Goal: Task Accomplishment & Management: Manage account settings

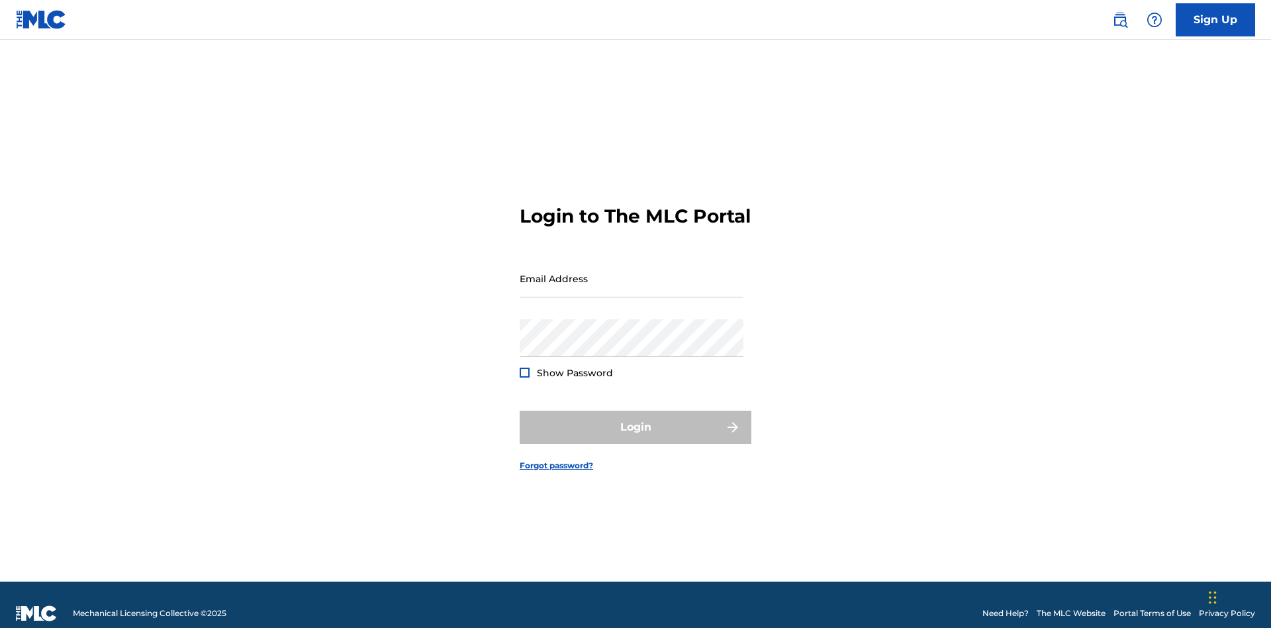
scroll to position [17, 0]
click at [632, 272] on input "Email Address" at bounding box center [632, 279] width 224 height 38
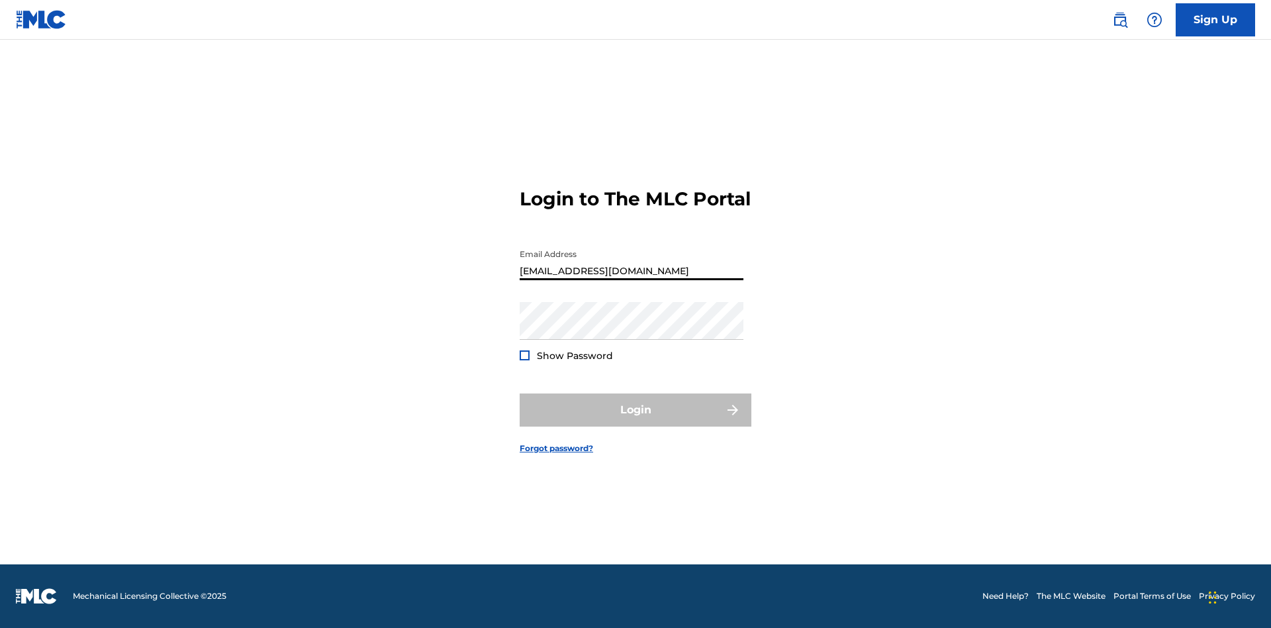
type input "[EMAIL_ADDRESS][DOMAIN_NAME]"
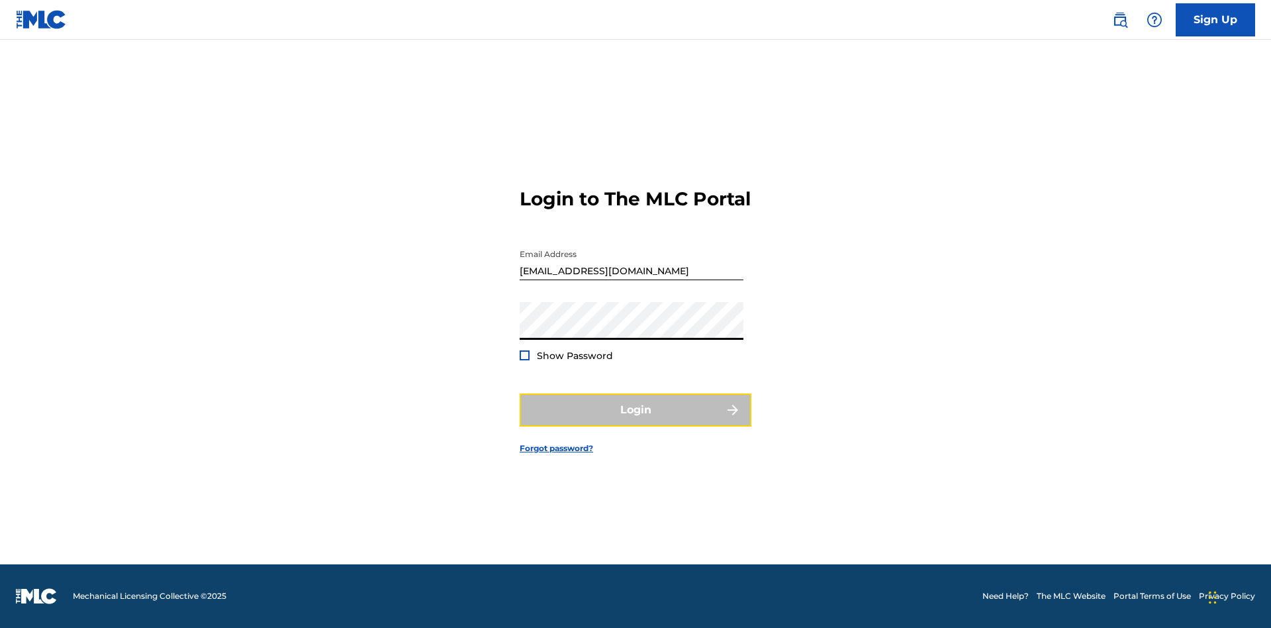
click at [636, 421] on button "Login" at bounding box center [636, 409] width 232 height 33
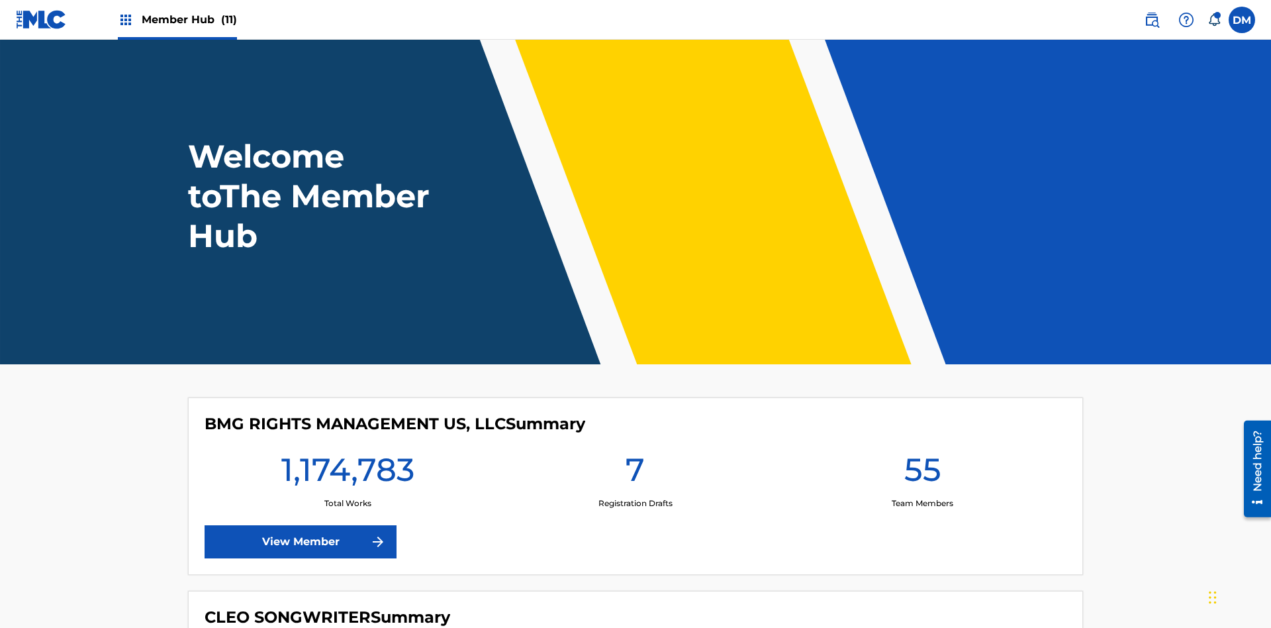
click at [189, 19] on span "Member Hub (11)" at bounding box center [189, 19] width 95 height 15
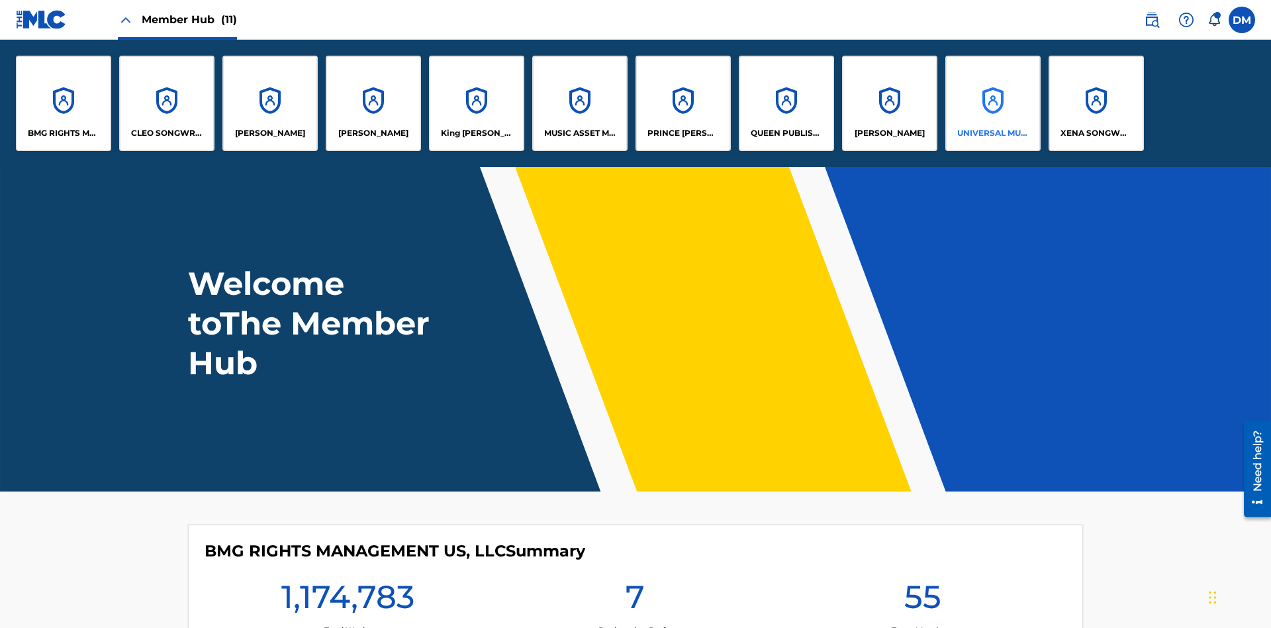
click at [993, 133] on p "UNIVERSAL MUSIC PUB GROUP" at bounding box center [993, 133] width 72 height 12
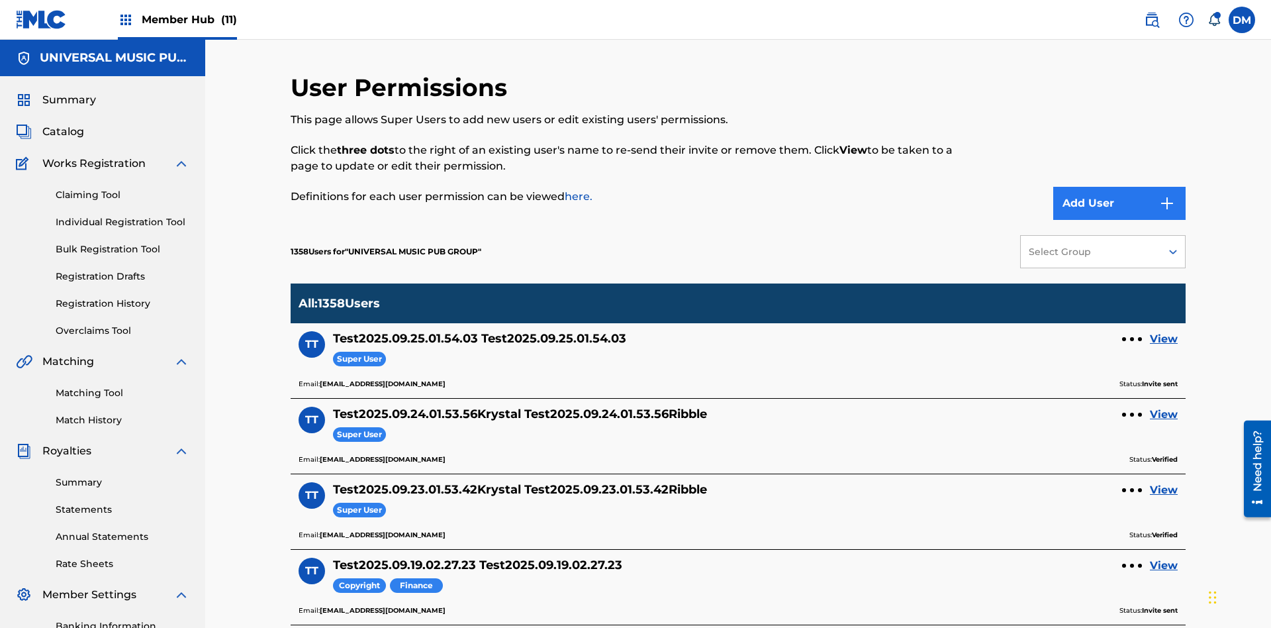
click at [1120, 187] on button "Add User" at bounding box center [1120, 203] width 132 height 33
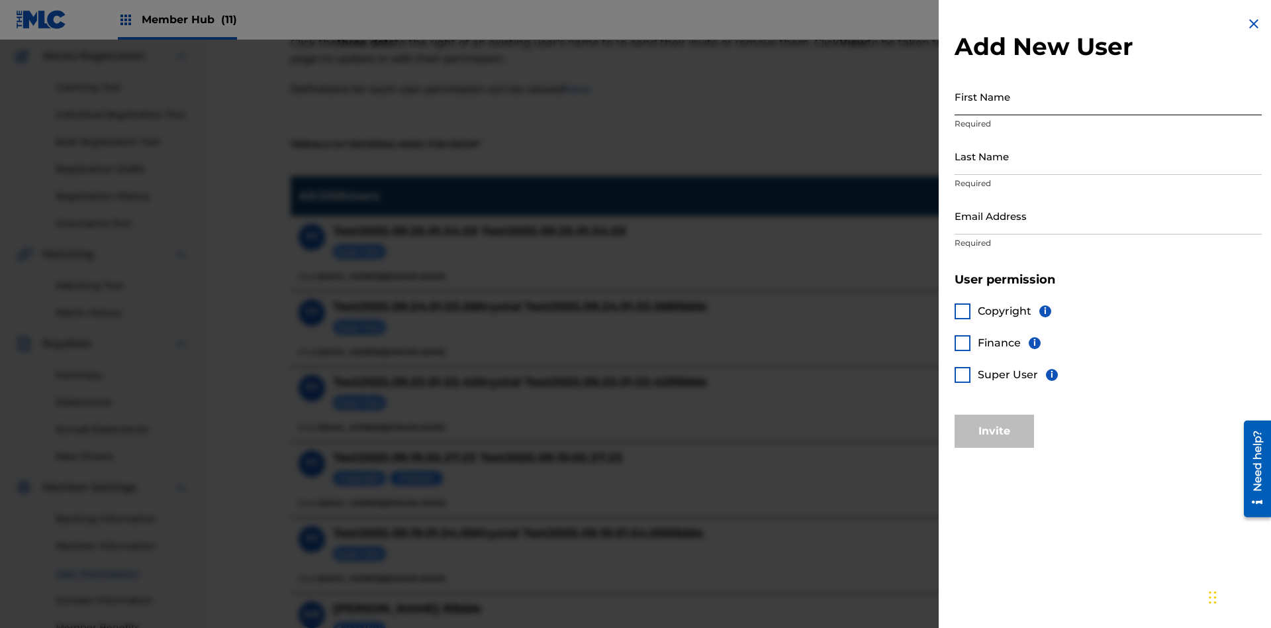
click at [1108, 96] on input "First Name" at bounding box center [1108, 96] width 307 height 38
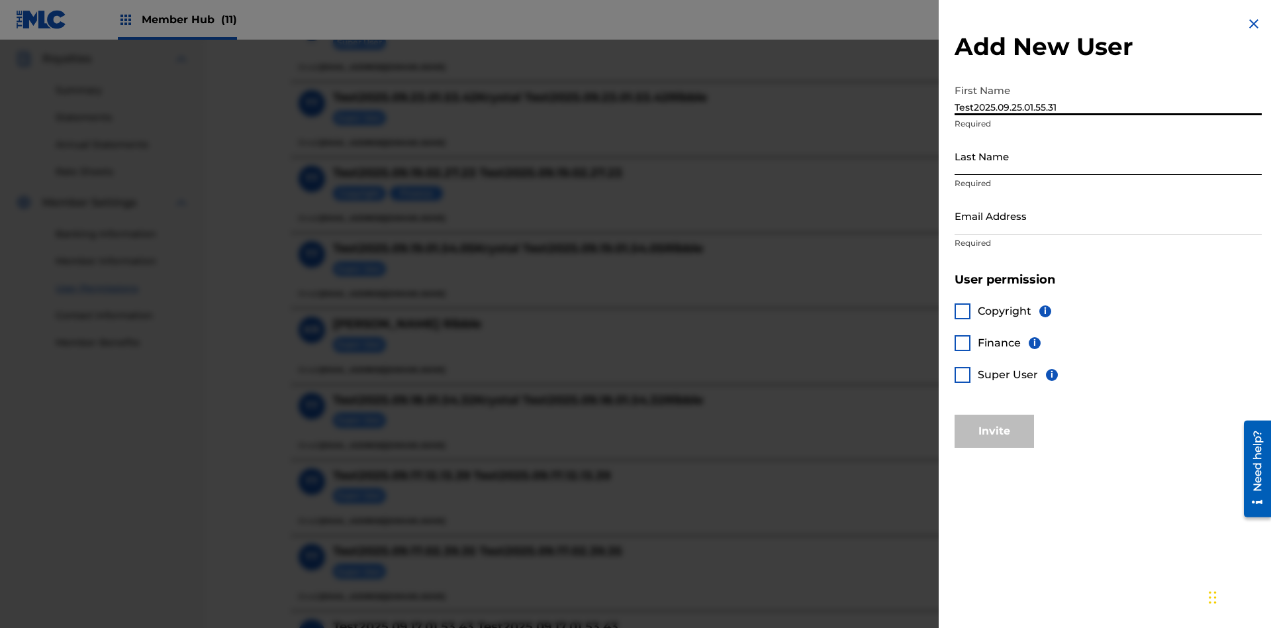
type input "Test2025.09.25.01.55.31"
click at [1108, 156] on input "Last Name" at bounding box center [1108, 156] width 307 height 38
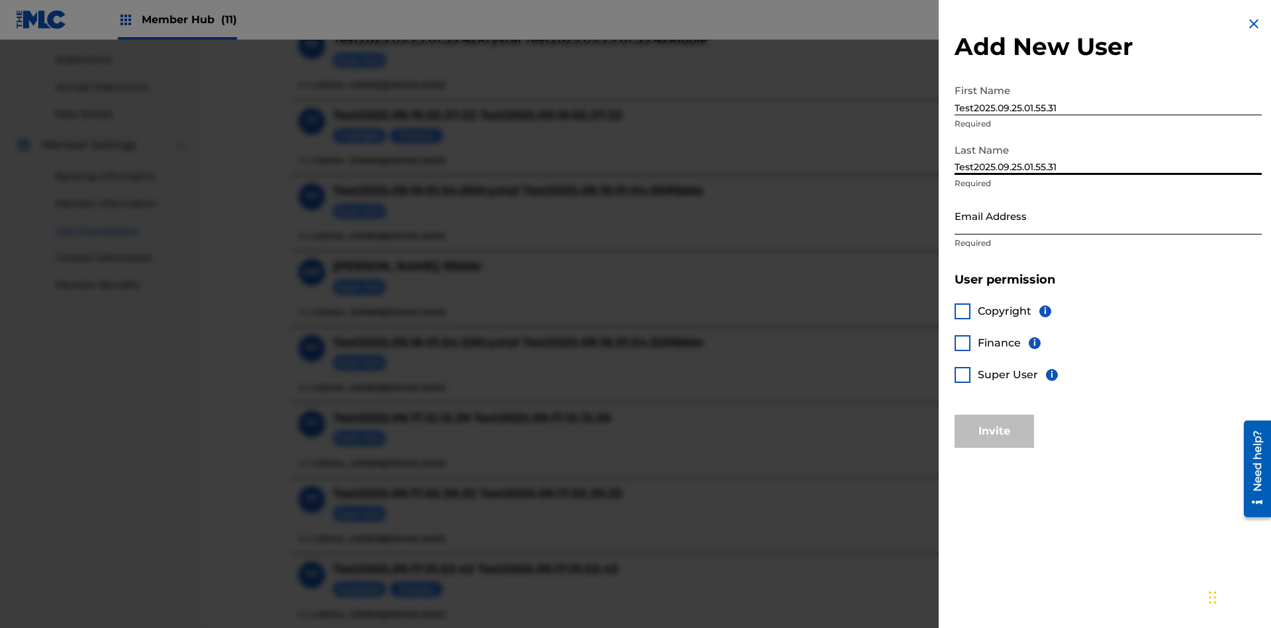
type input "Test2025.09.25.01.55.31"
click at [1108, 215] on input "Email Address" at bounding box center [1108, 216] width 307 height 38
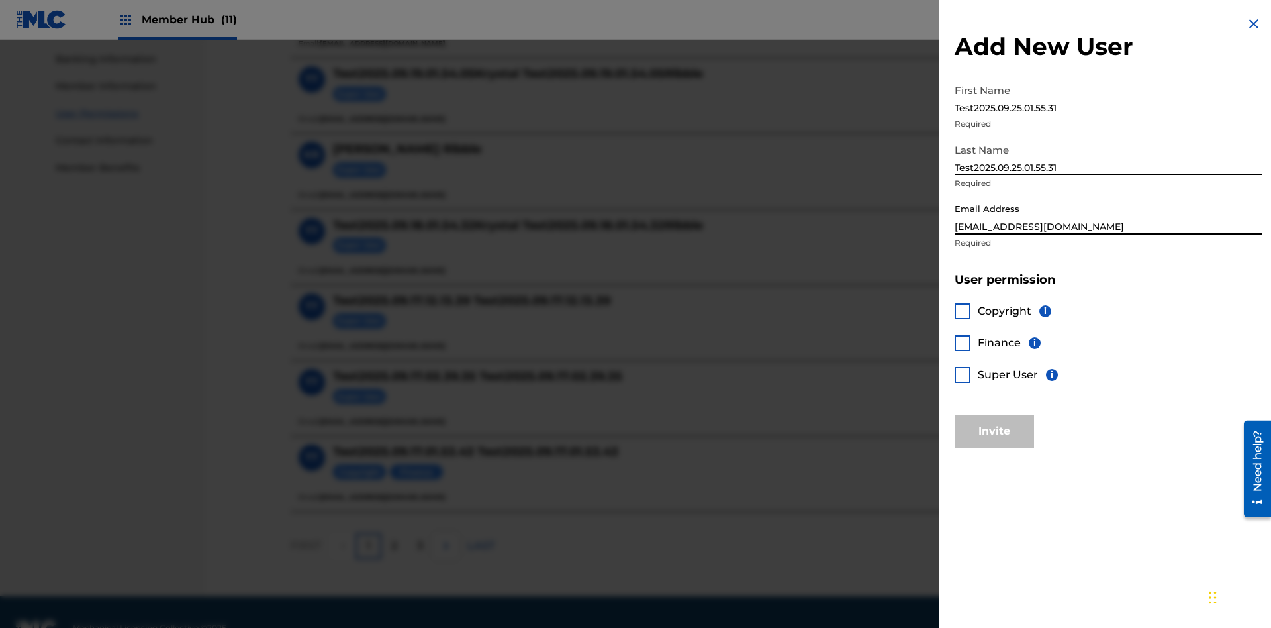
type input "[EMAIL_ADDRESS][DOMAIN_NAME]"
click at [963, 311] on div at bounding box center [963, 311] width 16 height 16
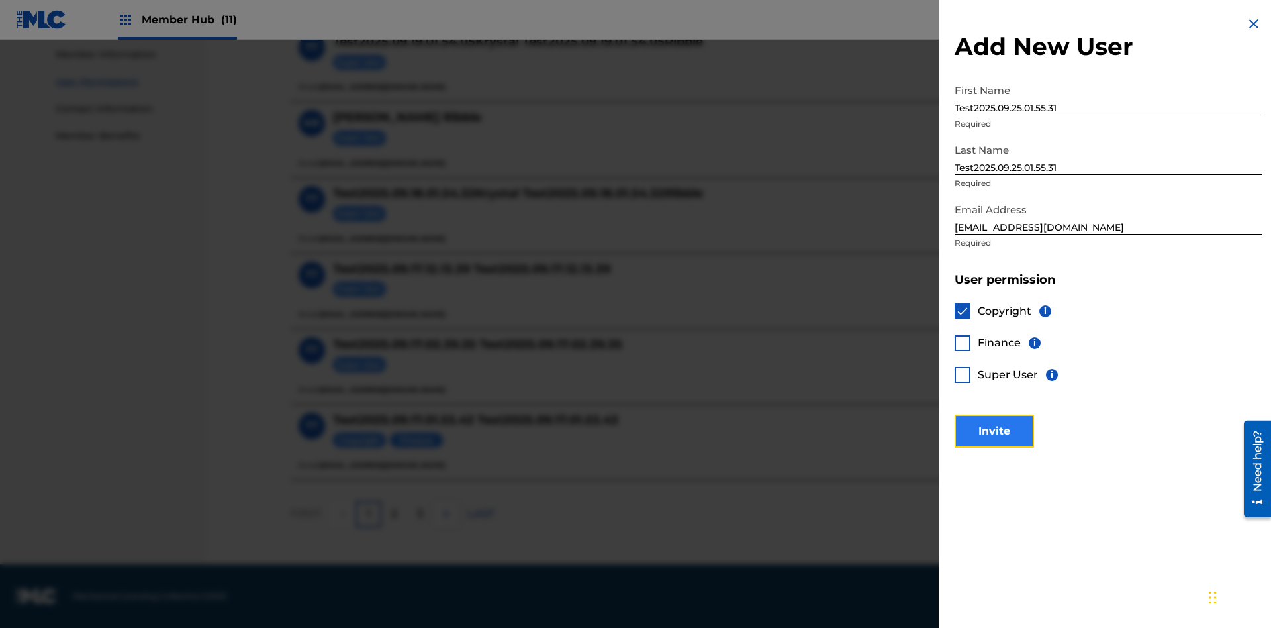
click at [995, 430] on button "Invite" at bounding box center [994, 431] width 79 height 33
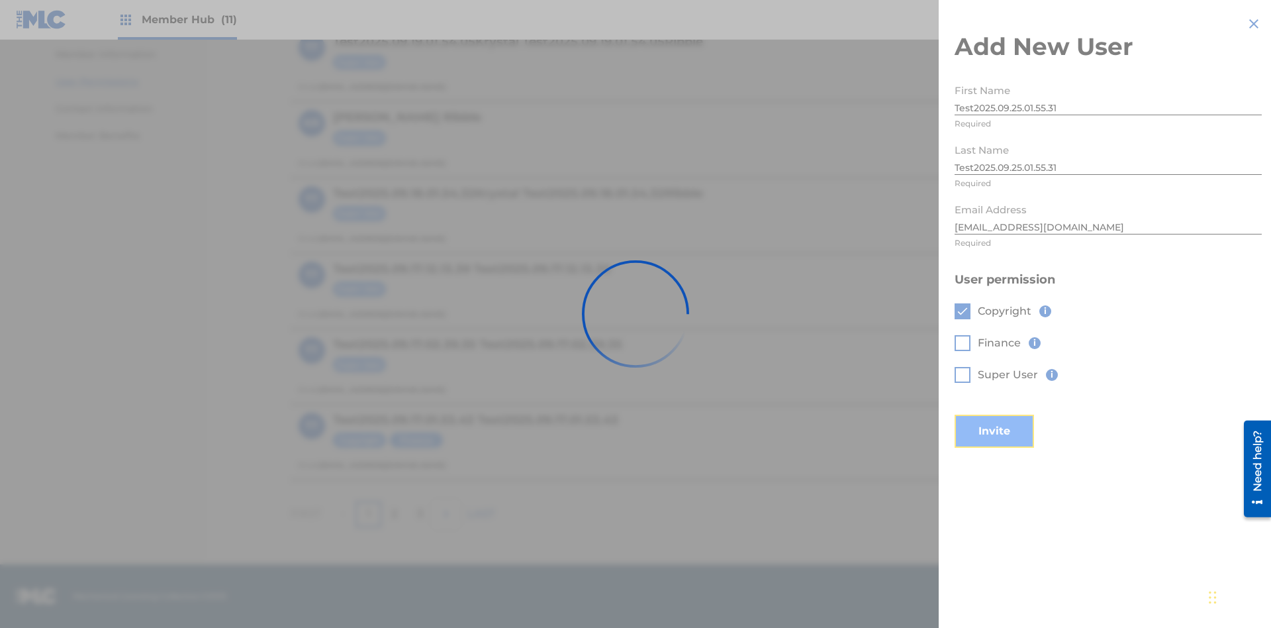
click at [1012, 415] on button "Invite" at bounding box center [994, 431] width 79 height 33
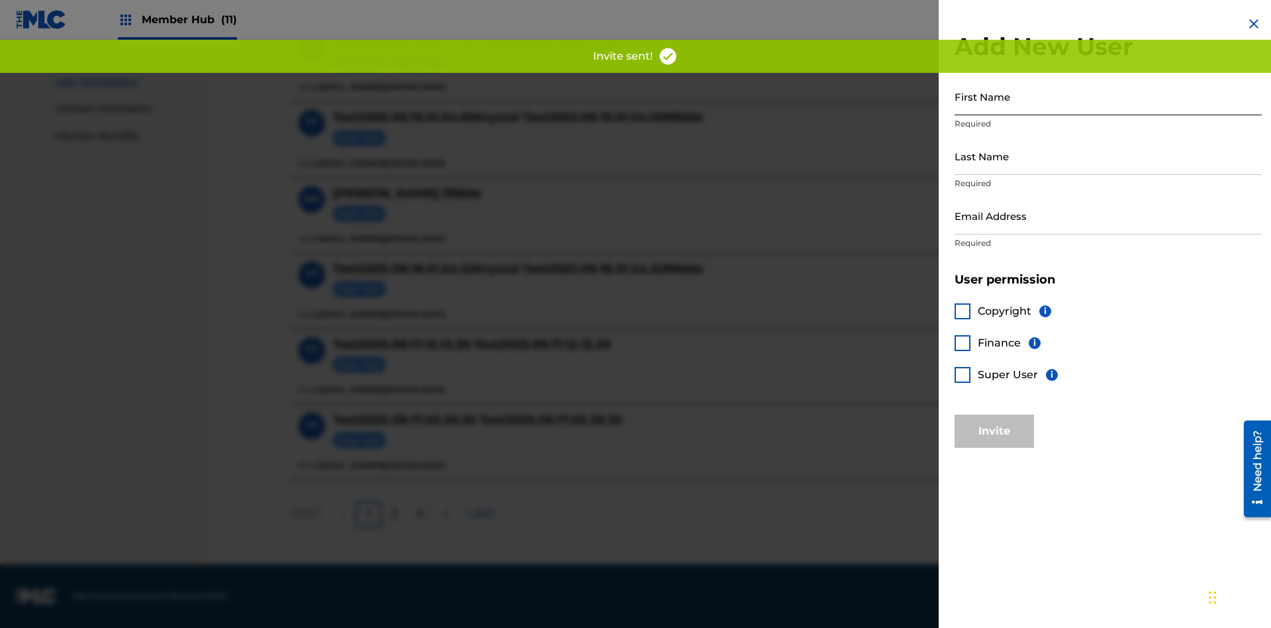
click at [1108, 96] on input "First Name" at bounding box center [1108, 96] width 307 height 38
type input "Test2025.09.25.01.55.34"
click at [1108, 156] on input "Last Name" at bounding box center [1108, 156] width 307 height 38
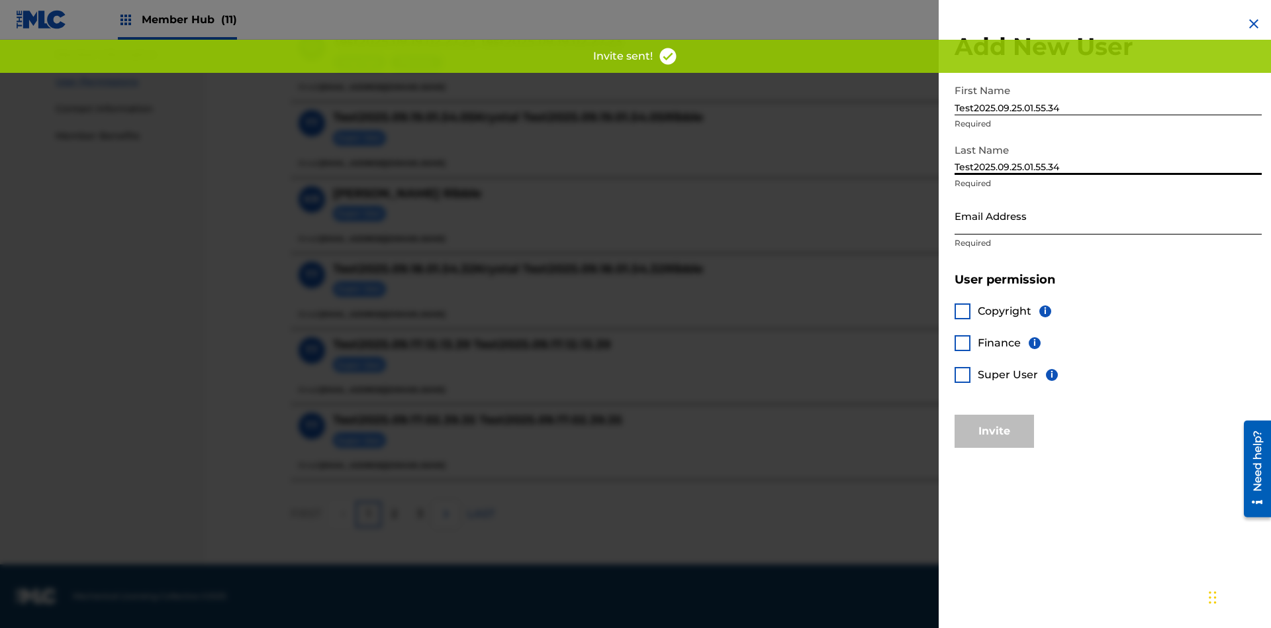
type input "Test2025.09.25.01.55.34"
click at [1108, 215] on input "Email Address" at bounding box center [1108, 216] width 307 height 38
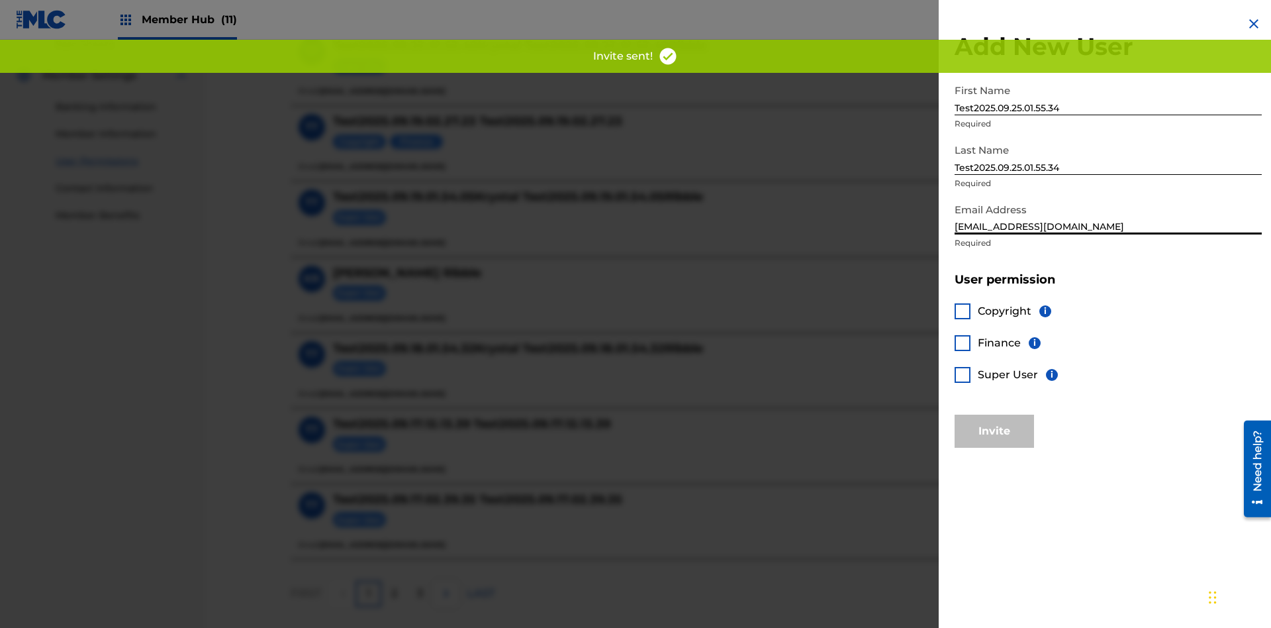
type input "[EMAIL_ADDRESS][DOMAIN_NAME]"
click at [963, 342] on div at bounding box center [963, 343] width 16 height 16
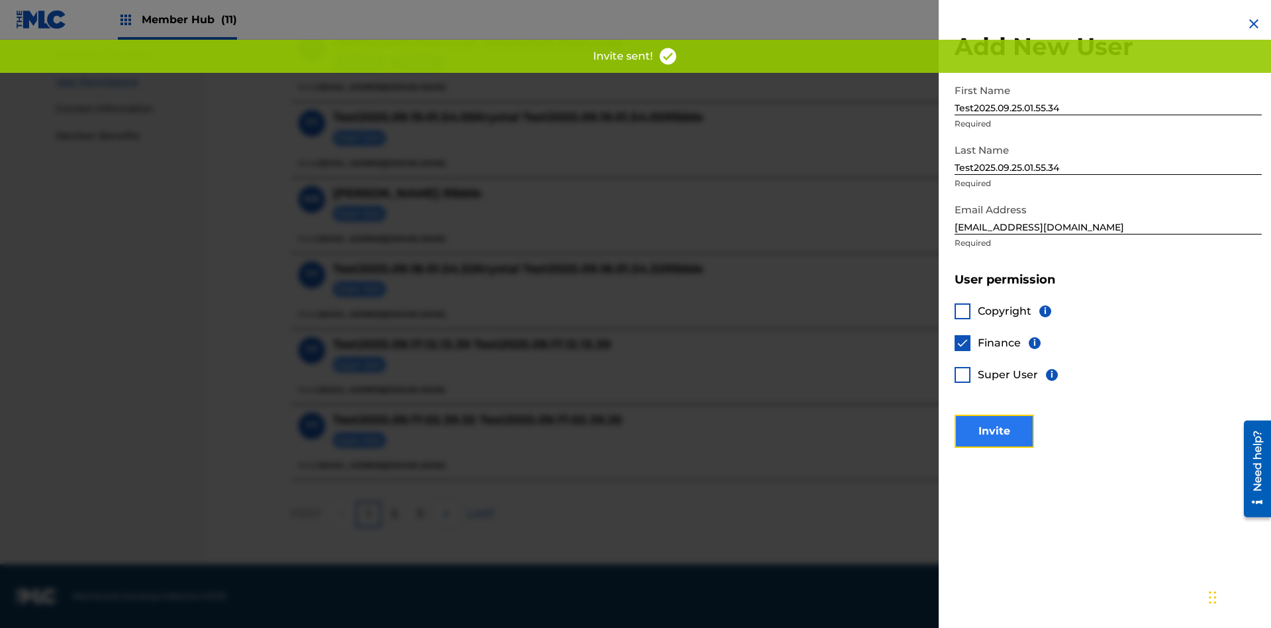
click at [995, 430] on button "Invite" at bounding box center [994, 431] width 79 height 33
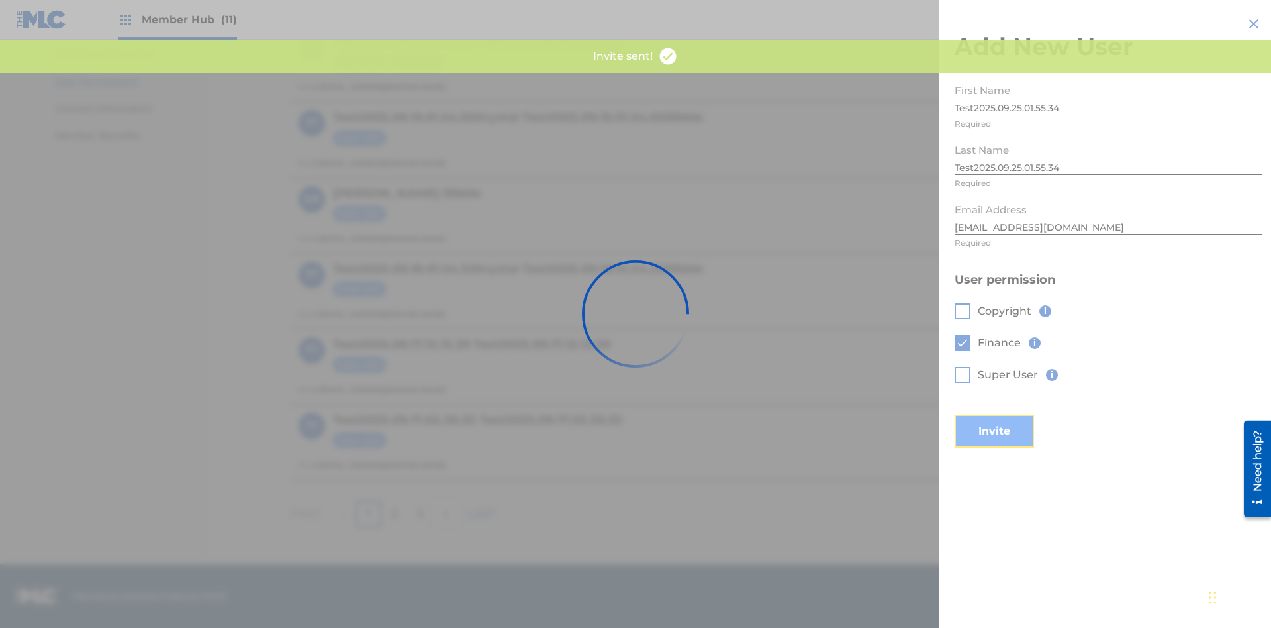
click at [1012, 415] on button "Invite" at bounding box center [994, 431] width 79 height 33
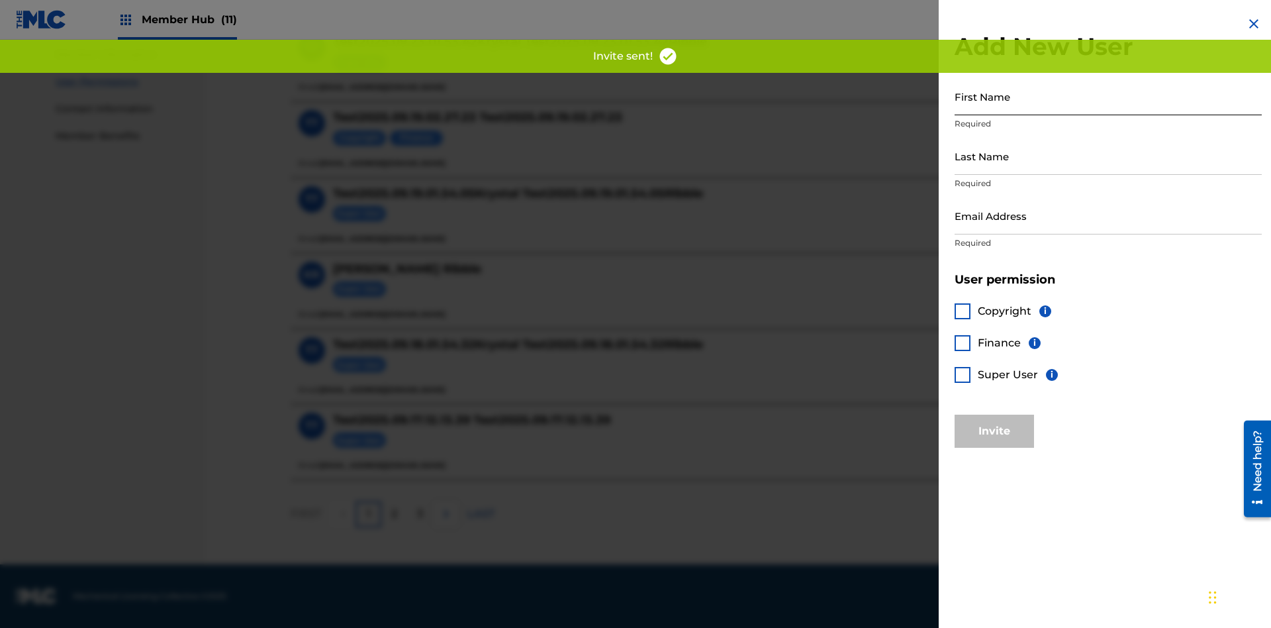
click at [1108, 96] on input "First Name" at bounding box center [1108, 96] width 307 height 38
type input "Test2025.09.25.01.55.36"
click at [1108, 156] on input "Last Name" at bounding box center [1108, 156] width 307 height 38
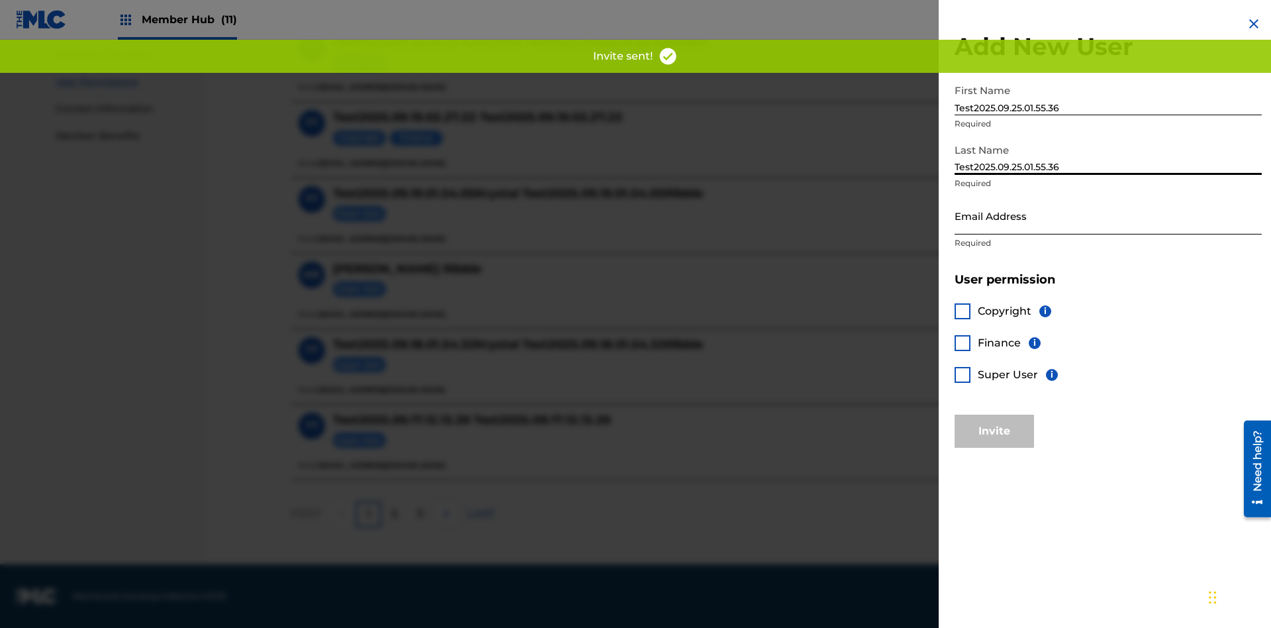
type input "Test2025.09.25.01.55.36"
click at [1108, 215] on input "Email Address" at bounding box center [1108, 216] width 307 height 38
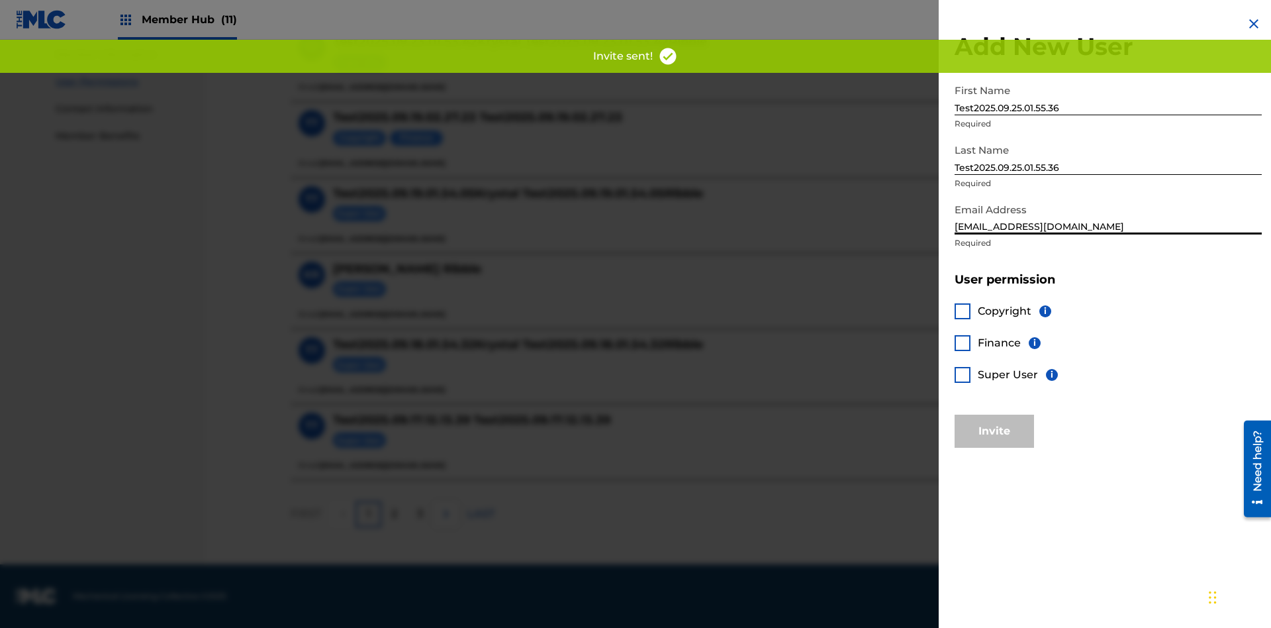
type input "[EMAIL_ADDRESS][DOMAIN_NAME]"
click at [963, 374] on div at bounding box center [963, 375] width 16 height 16
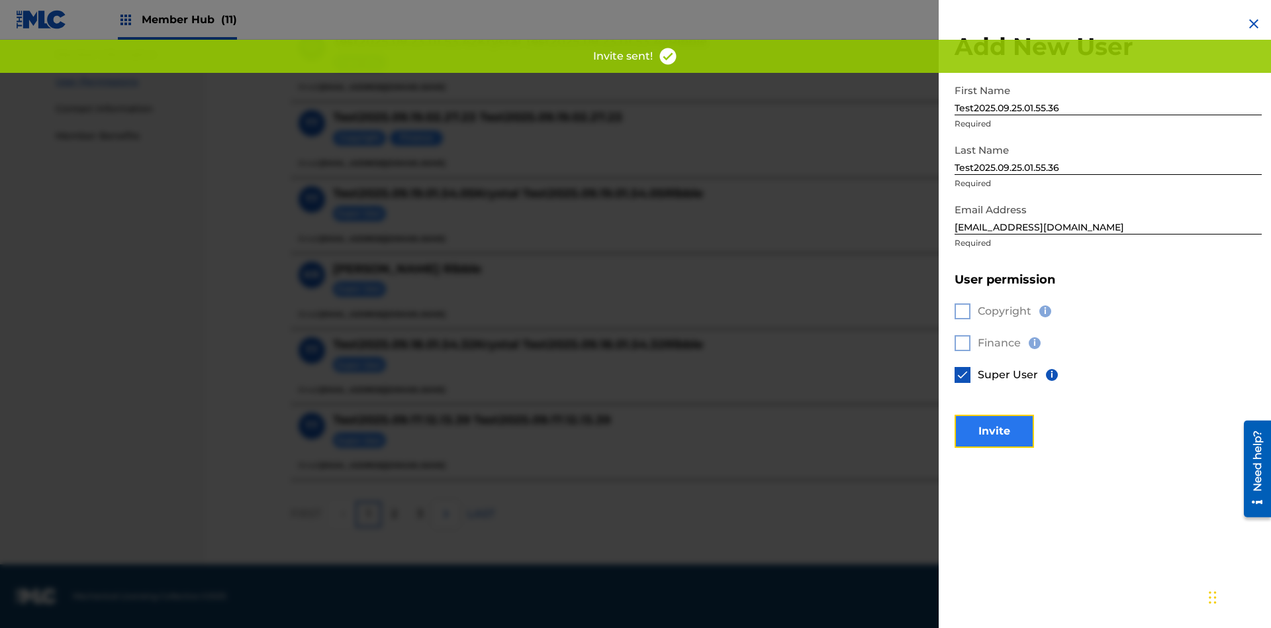
click at [995, 430] on button "Invite" at bounding box center [994, 431] width 79 height 33
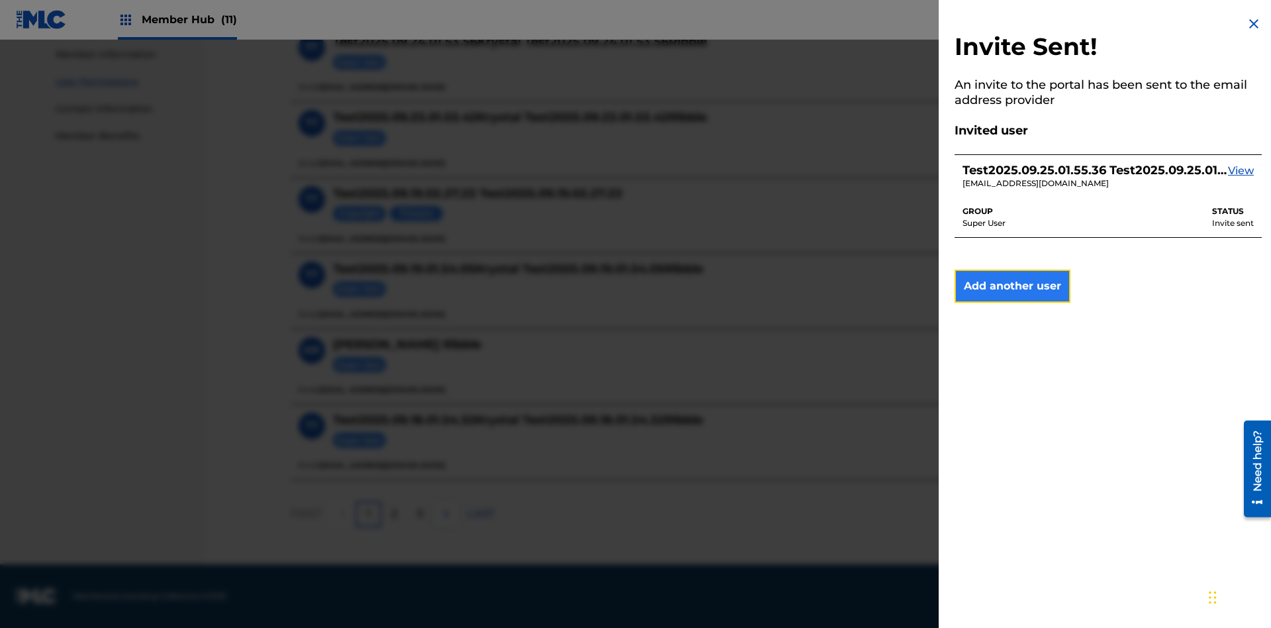
click at [1012, 286] on button "Add another user" at bounding box center [1013, 286] width 116 height 33
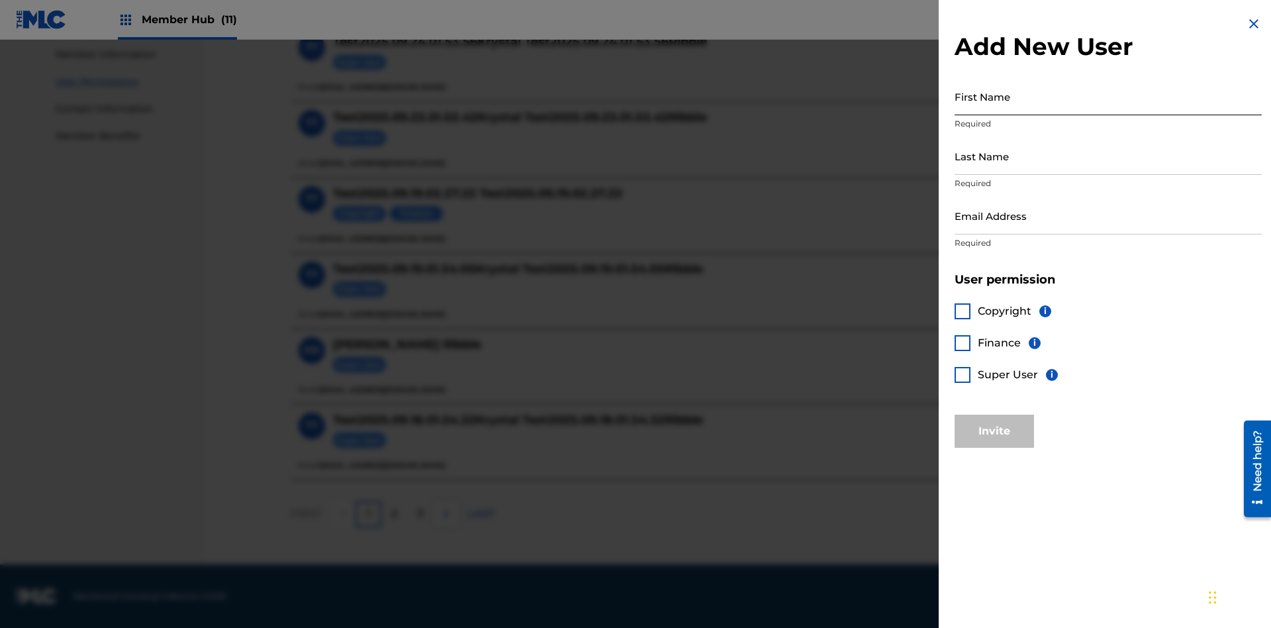
click at [1108, 96] on input "First Name" at bounding box center [1108, 96] width 307 height 38
type input "Test2025.09.25.01.55.39"
click at [1108, 156] on input "Last Name" at bounding box center [1108, 156] width 307 height 38
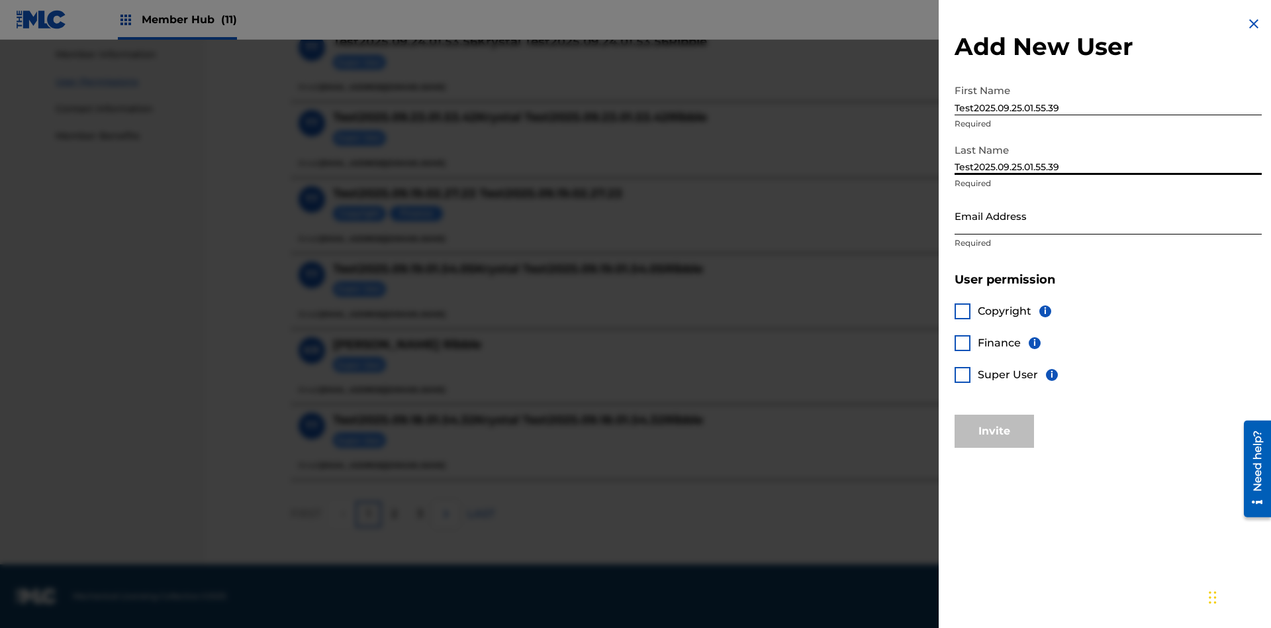
type input "Test2025.09.25.01.55.39"
click at [1108, 215] on input "Email Address" at bounding box center [1108, 216] width 307 height 38
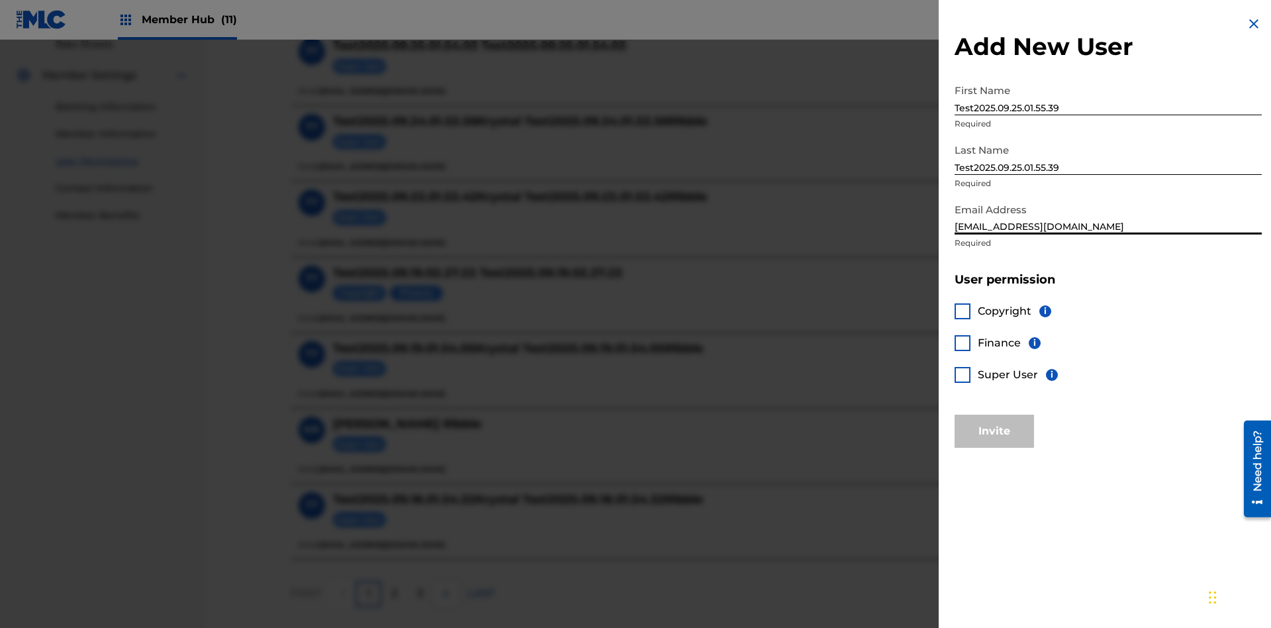
type input "[EMAIL_ADDRESS][DOMAIN_NAME]"
click at [963, 311] on div at bounding box center [963, 311] width 16 height 16
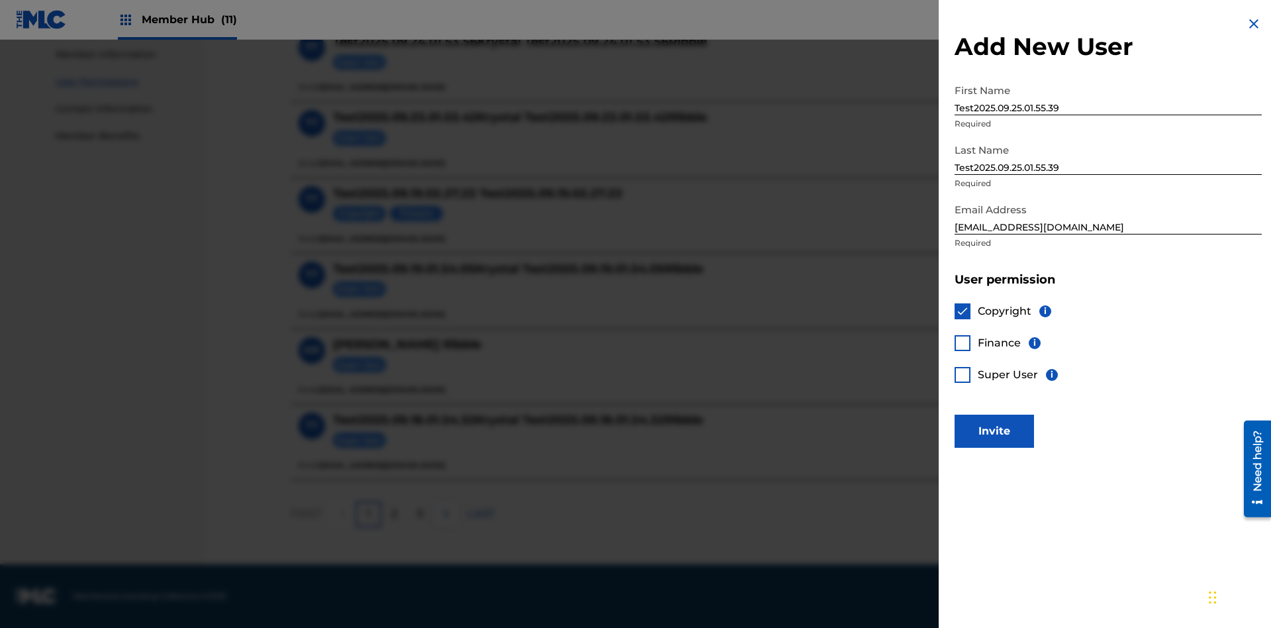
click at [963, 342] on div at bounding box center [963, 343] width 16 height 16
click at [995, 430] on button "Invite" at bounding box center [994, 431] width 79 height 33
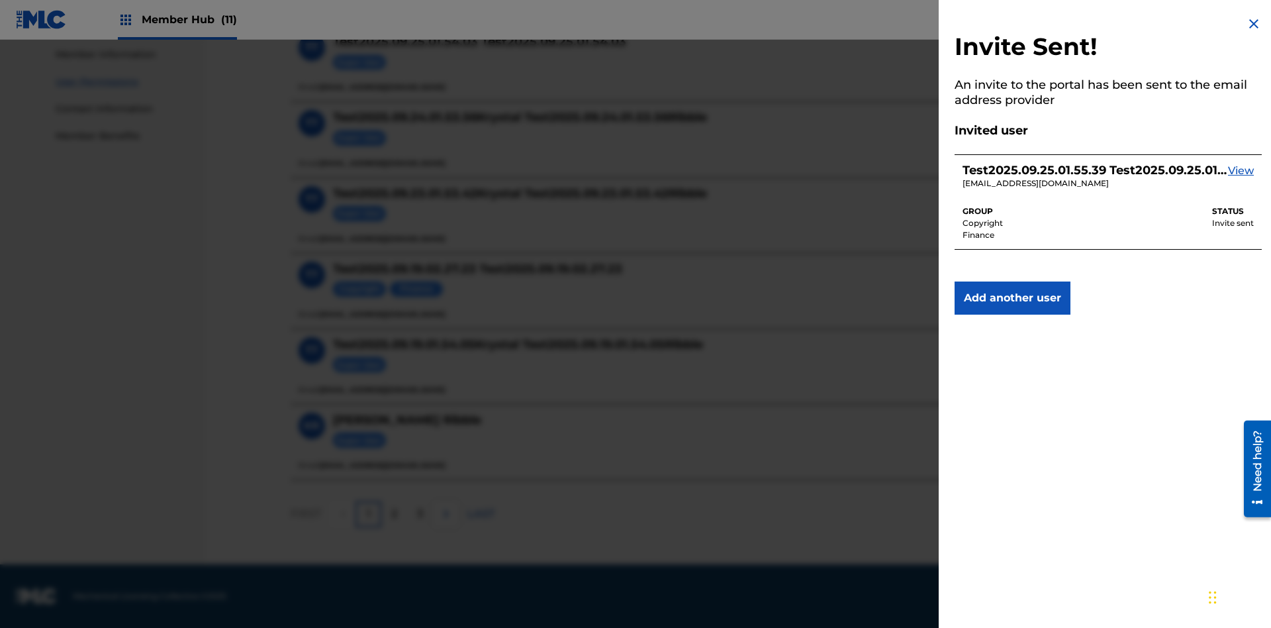
click at [1254, 24] on img at bounding box center [1254, 24] width 16 height 16
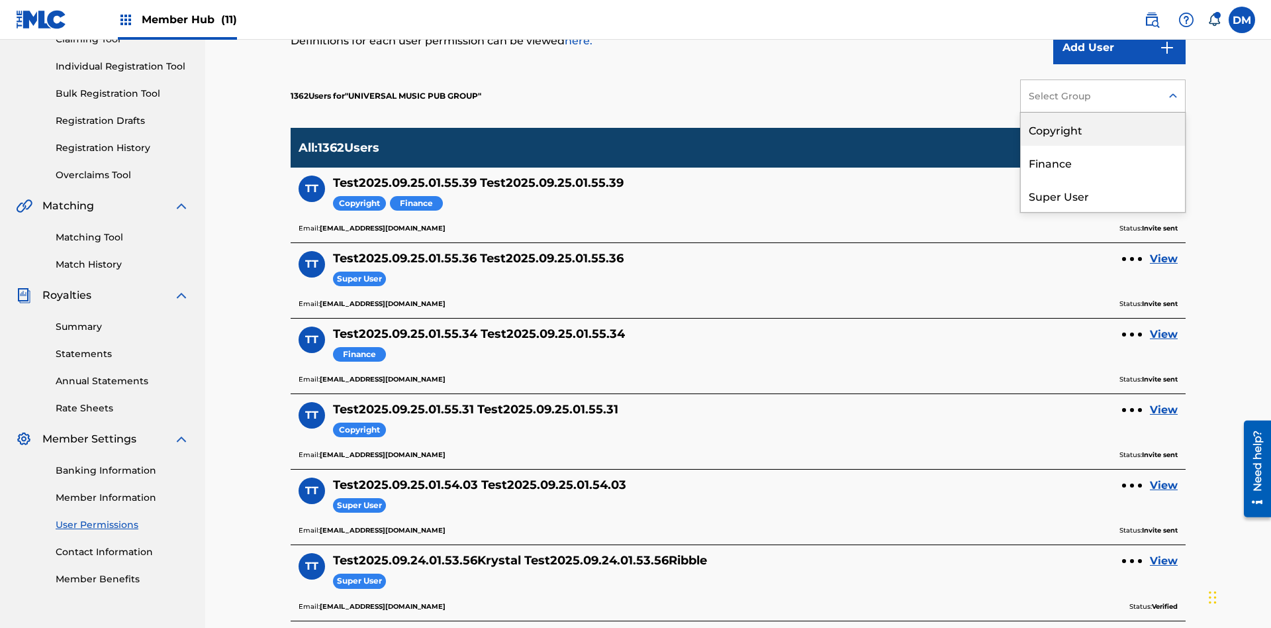
click at [1103, 129] on div "Copyright" at bounding box center [1103, 129] width 164 height 33
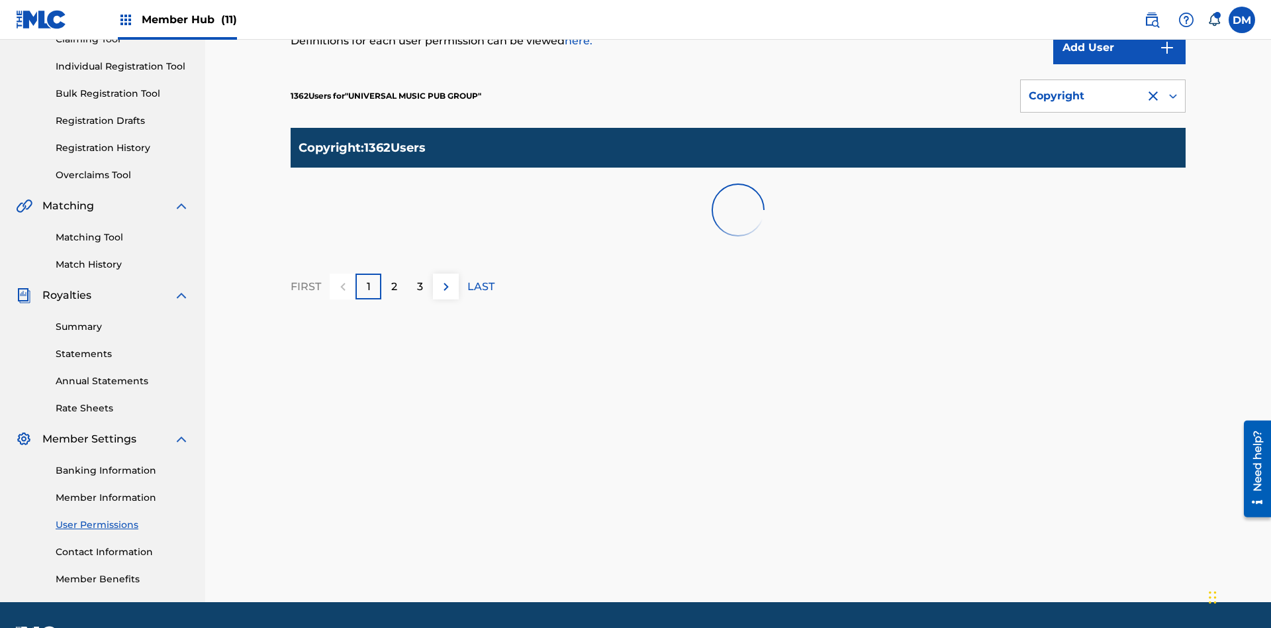
click at [1103, 96] on div "Copyright" at bounding box center [1083, 96] width 109 height 16
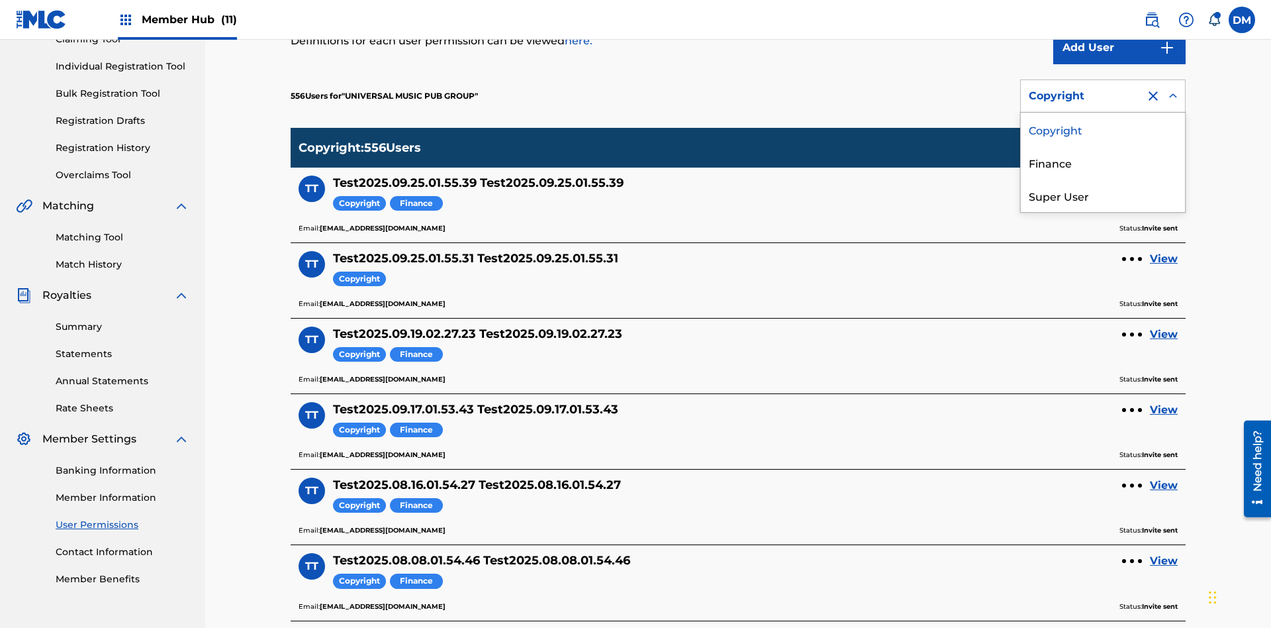
click at [1103, 162] on div "Finance" at bounding box center [1103, 162] width 164 height 33
click at [1103, 96] on div "Copyright" at bounding box center [1083, 96] width 109 height 16
click at [1103, 195] on div "Super User" at bounding box center [1103, 195] width 164 height 33
click at [1103, 96] on div "Finance" at bounding box center [1083, 96] width 109 height 16
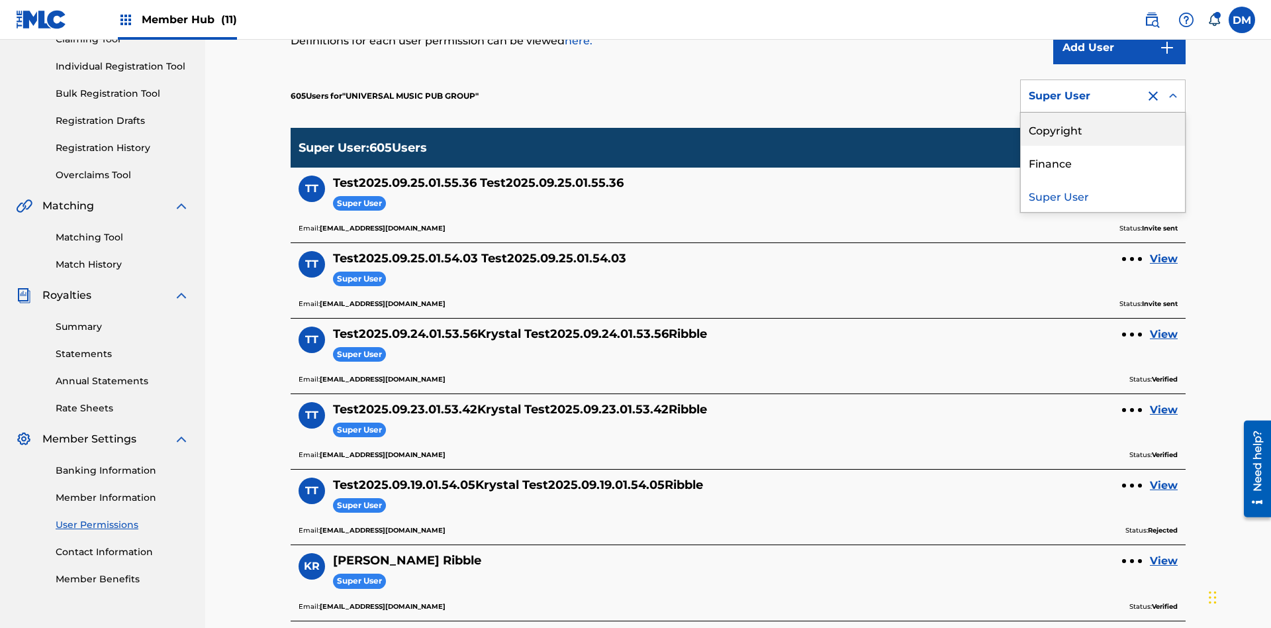
click at [1103, 129] on div "Copyright" at bounding box center [1103, 129] width 164 height 33
click at [1103, 96] on div "Super User" at bounding box center [1083, 96] width 109 height 16
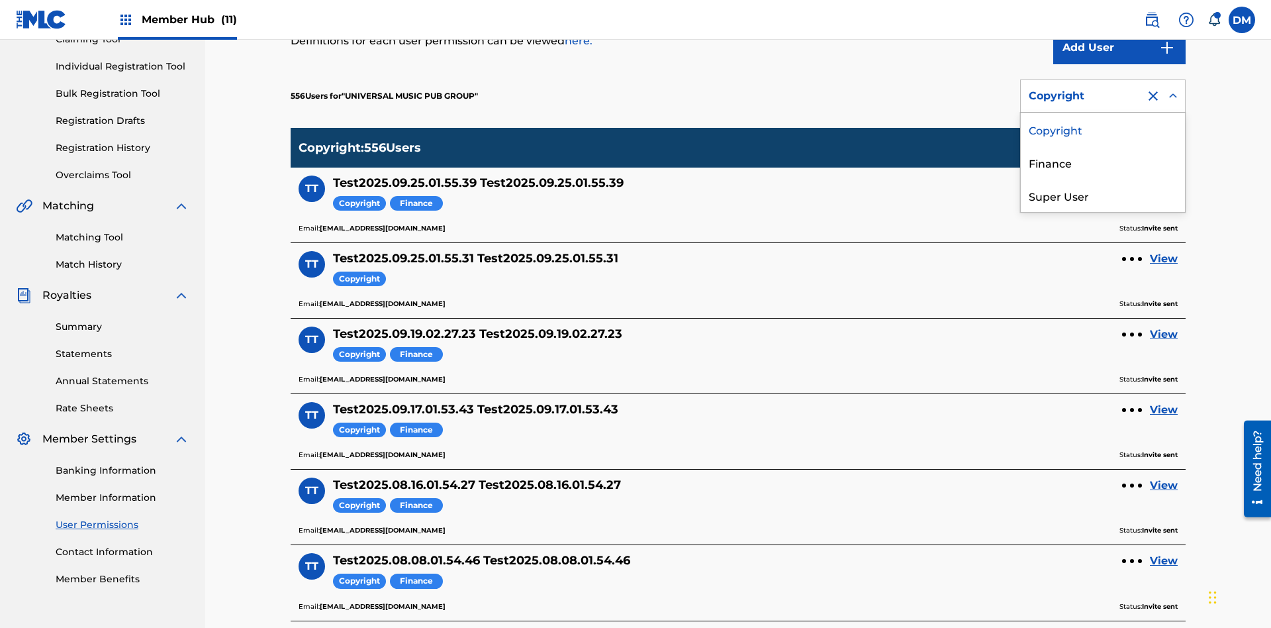
click at [1103, 162] on div "Finance" at bounding box center [1103, 162] width 164 height 33
click at [1153, 88] on div at bounding box center [1154, 96] width 16 height 16
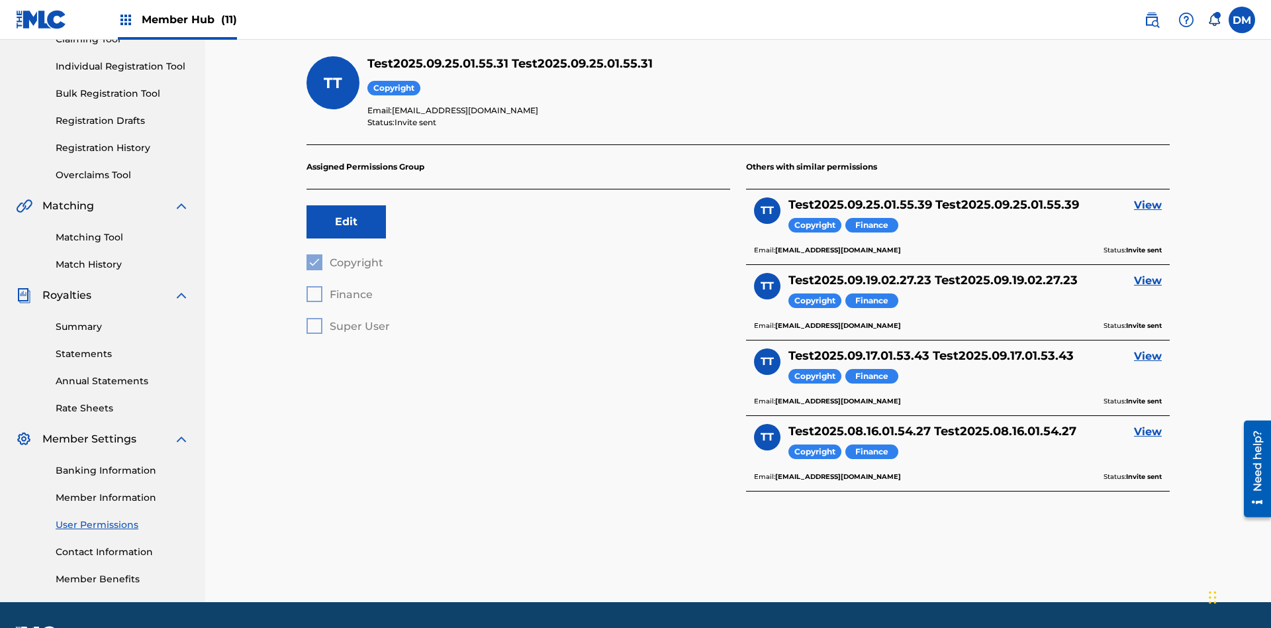
scroll to position [193, 0]
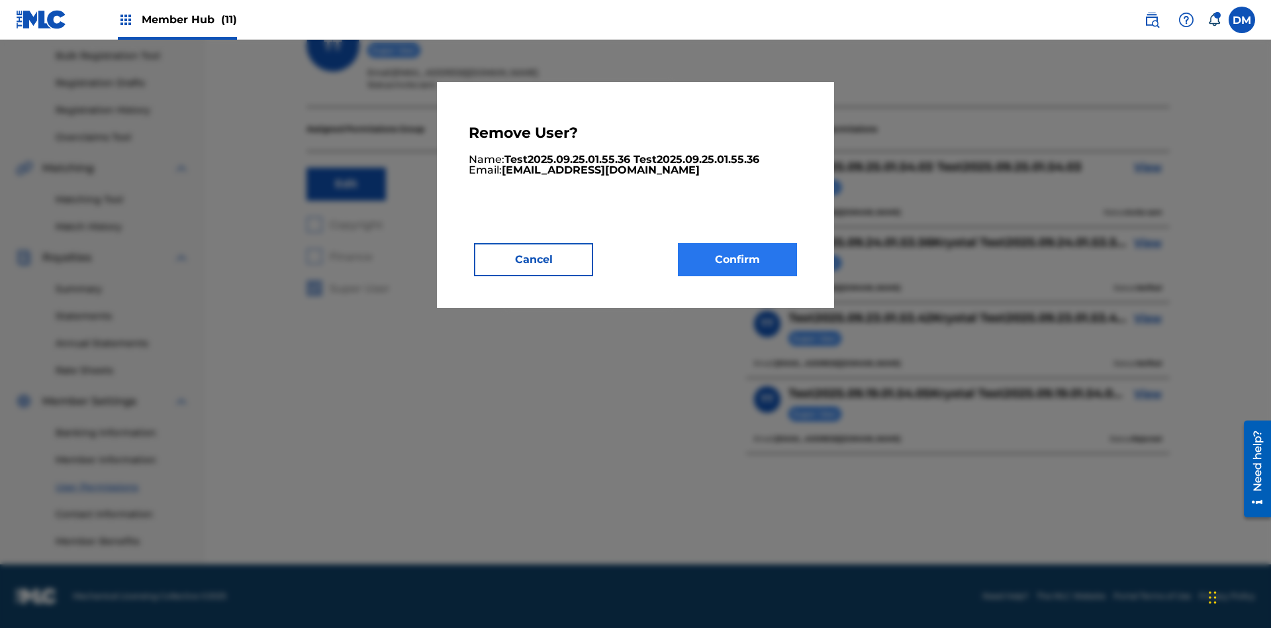
click at [738, 259] on button "Confirm" at bounding box center [737, 259] width 119 height 33
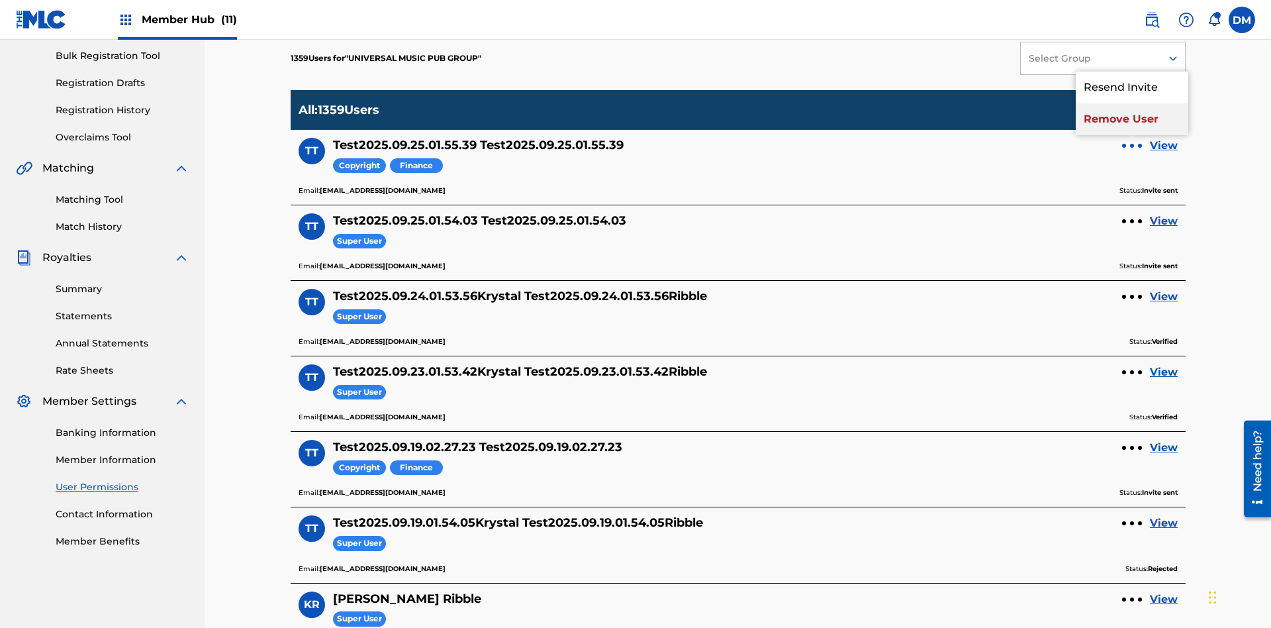
click at [1132, 103] on p "Remove User" at bounding box center [1132, 119] width 113 height 32
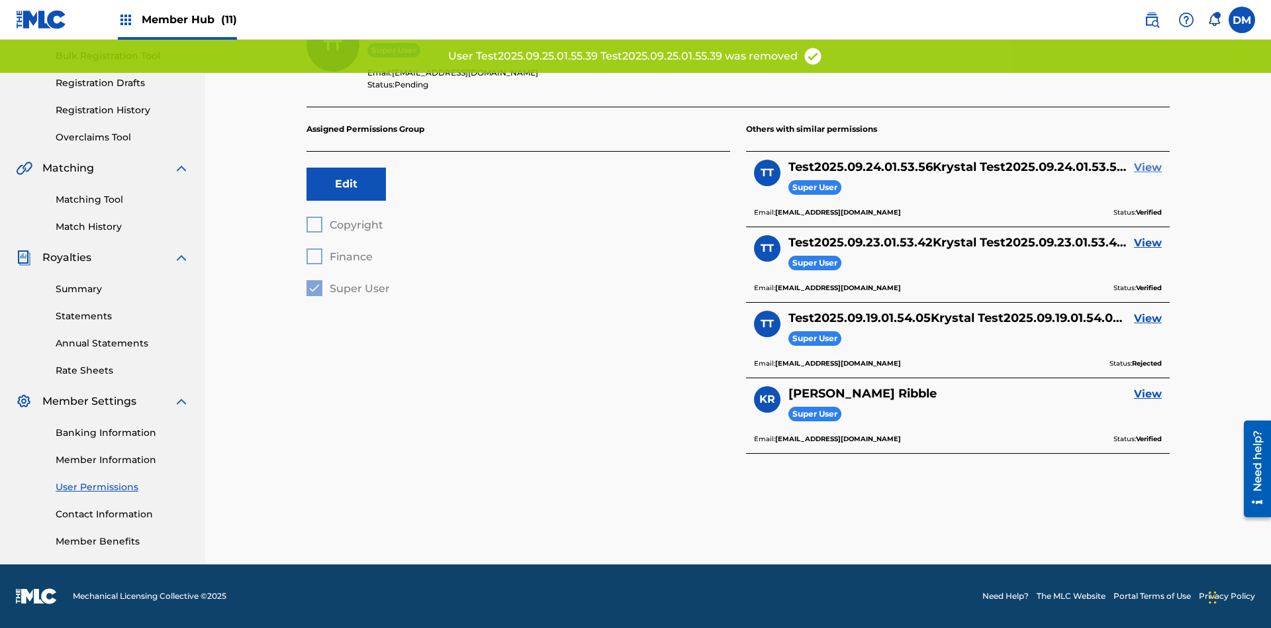
click at [1148, 168] on link "View" at bounding box center [1148, 168] width 28 height 16
